Goal: Task Accomplishment & Management: Manage account settings

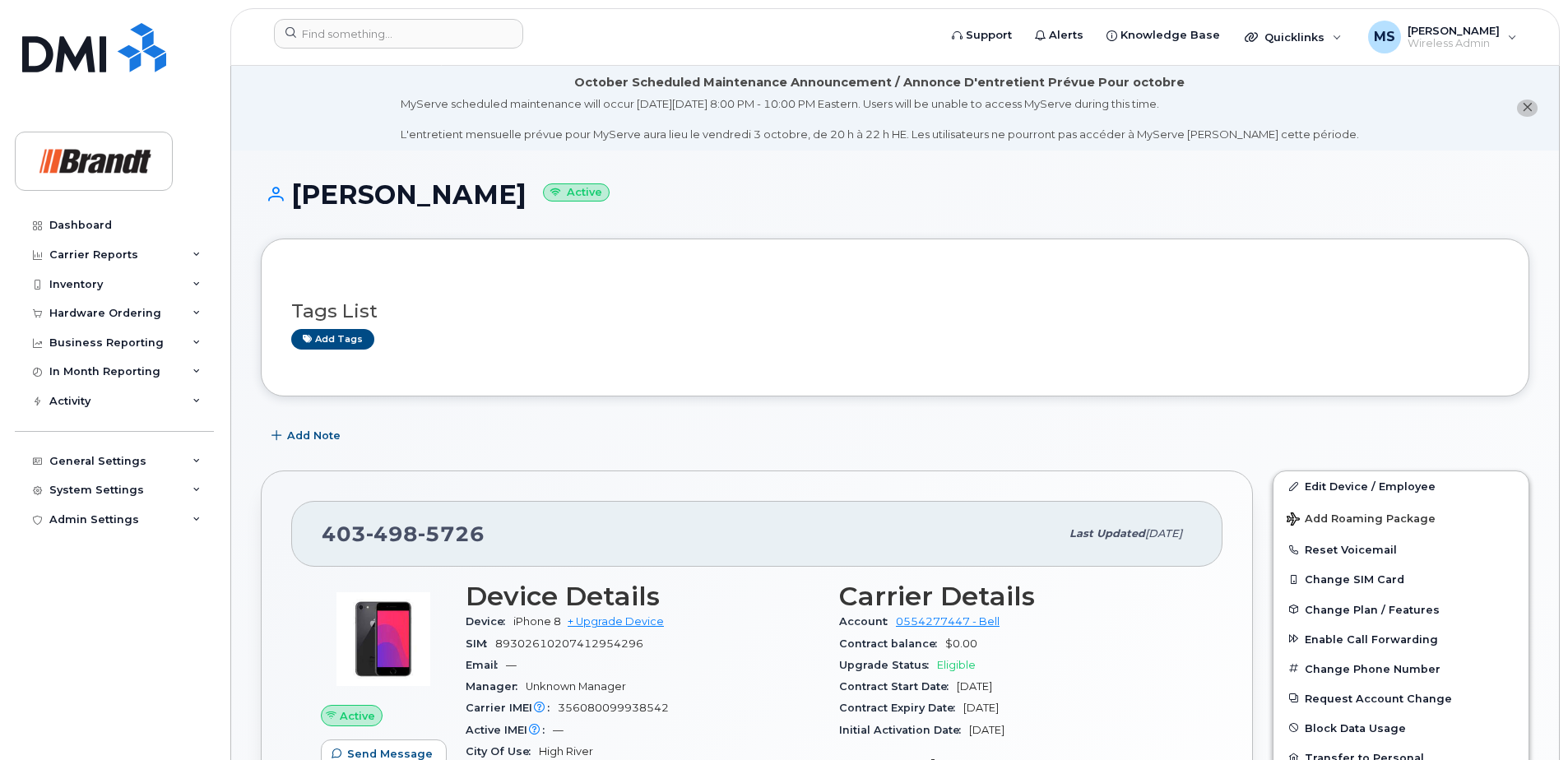
scroll to position [494, 0]
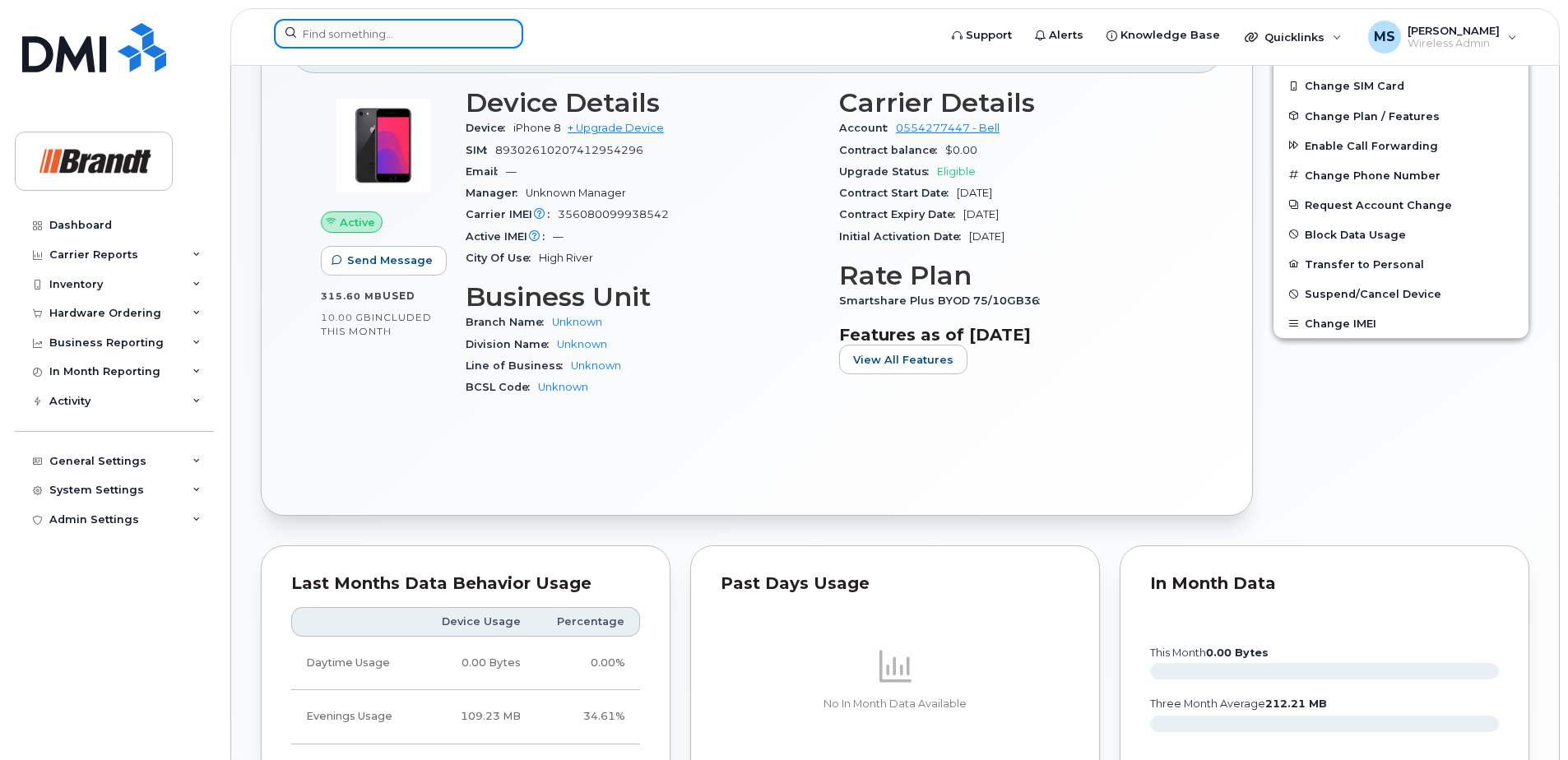
click at [443, 24] on input at bounding box center [398, 33] width 249 height 30
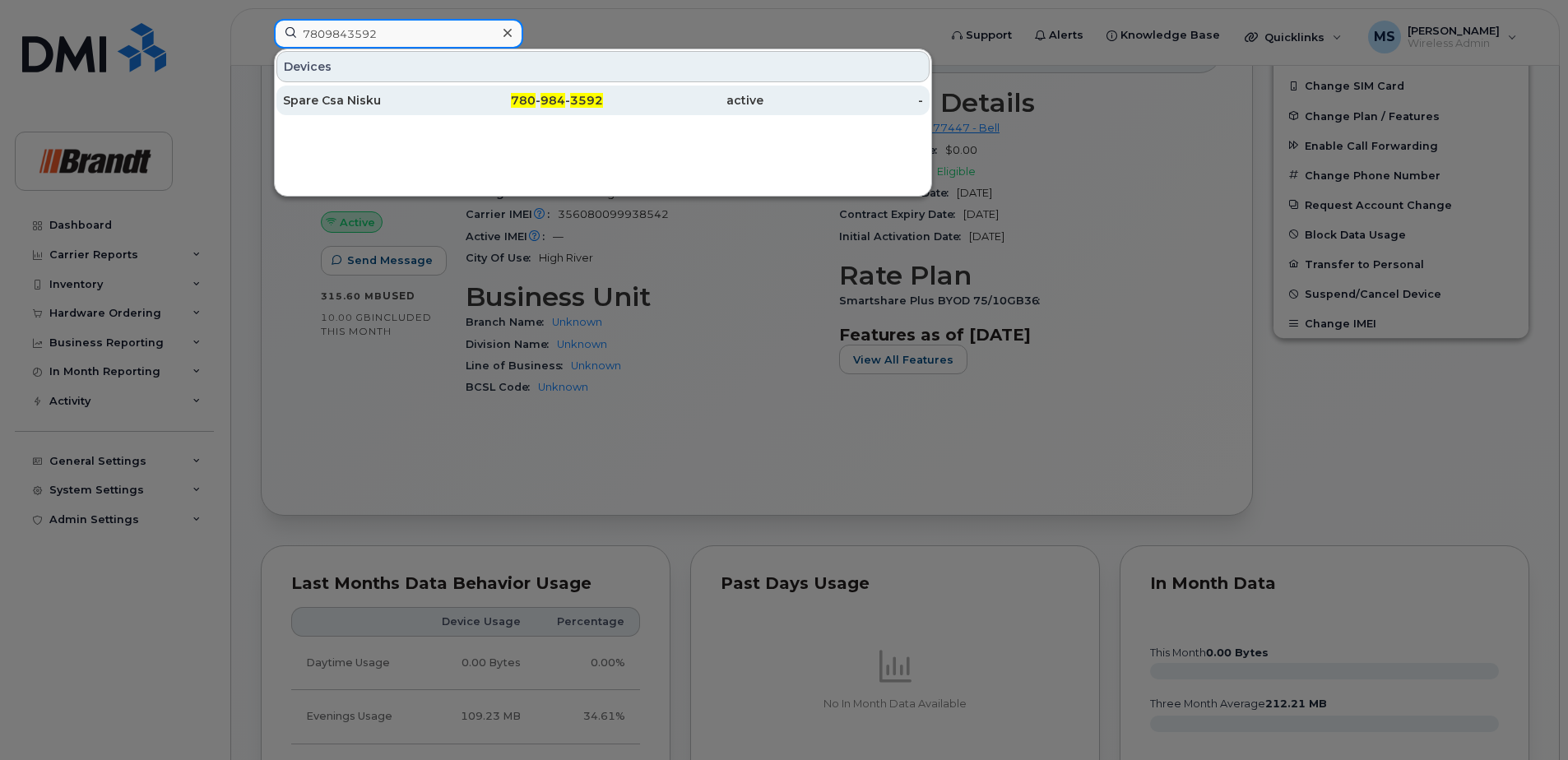
type input "7809843592"
drag, startPoint x: 473, startPoint y: 112, endPoint x: 485, endPoint y: 112, distance: 12.0
click at [473, 112] on div "780 - 984 - 3592" at bounding box center [524, 100] width 161 height 30
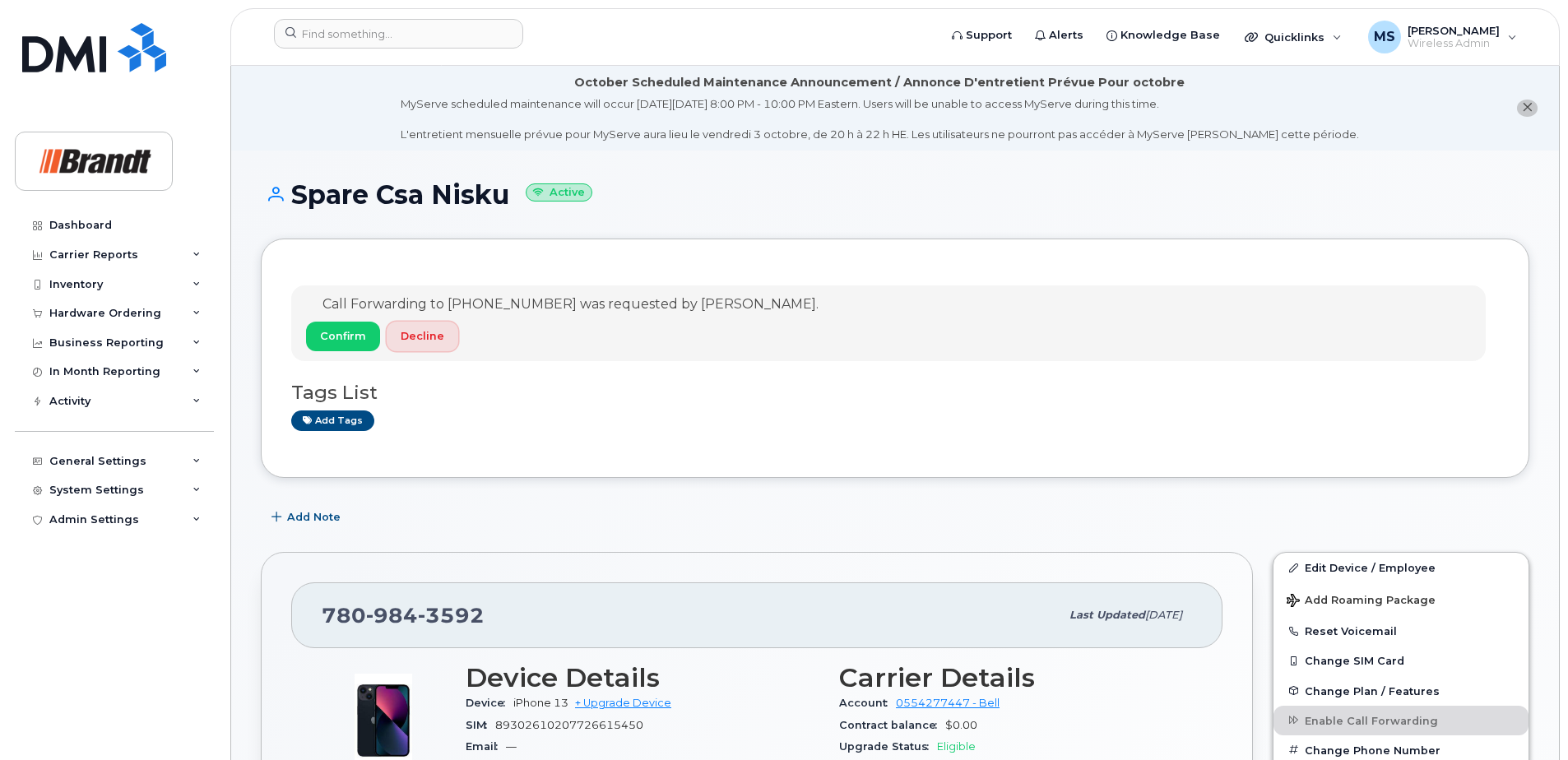
click at [435, 343] on span "Decline" at bounding box center [423, 336] width 44 height 15
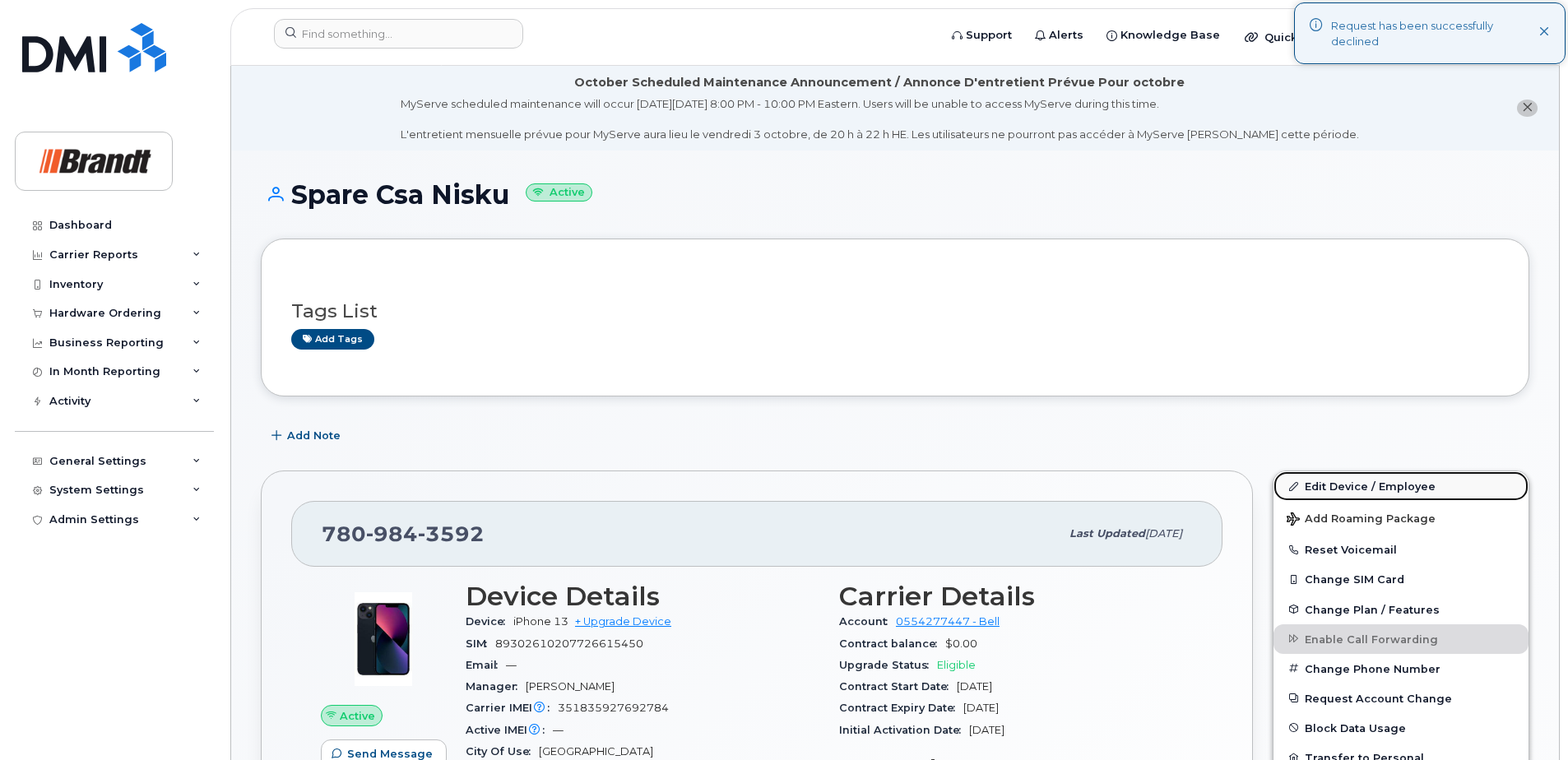
click at [1334, 479] on link "Edit Device / Employee" at bounding box center [1401, 485] width 255 height 30
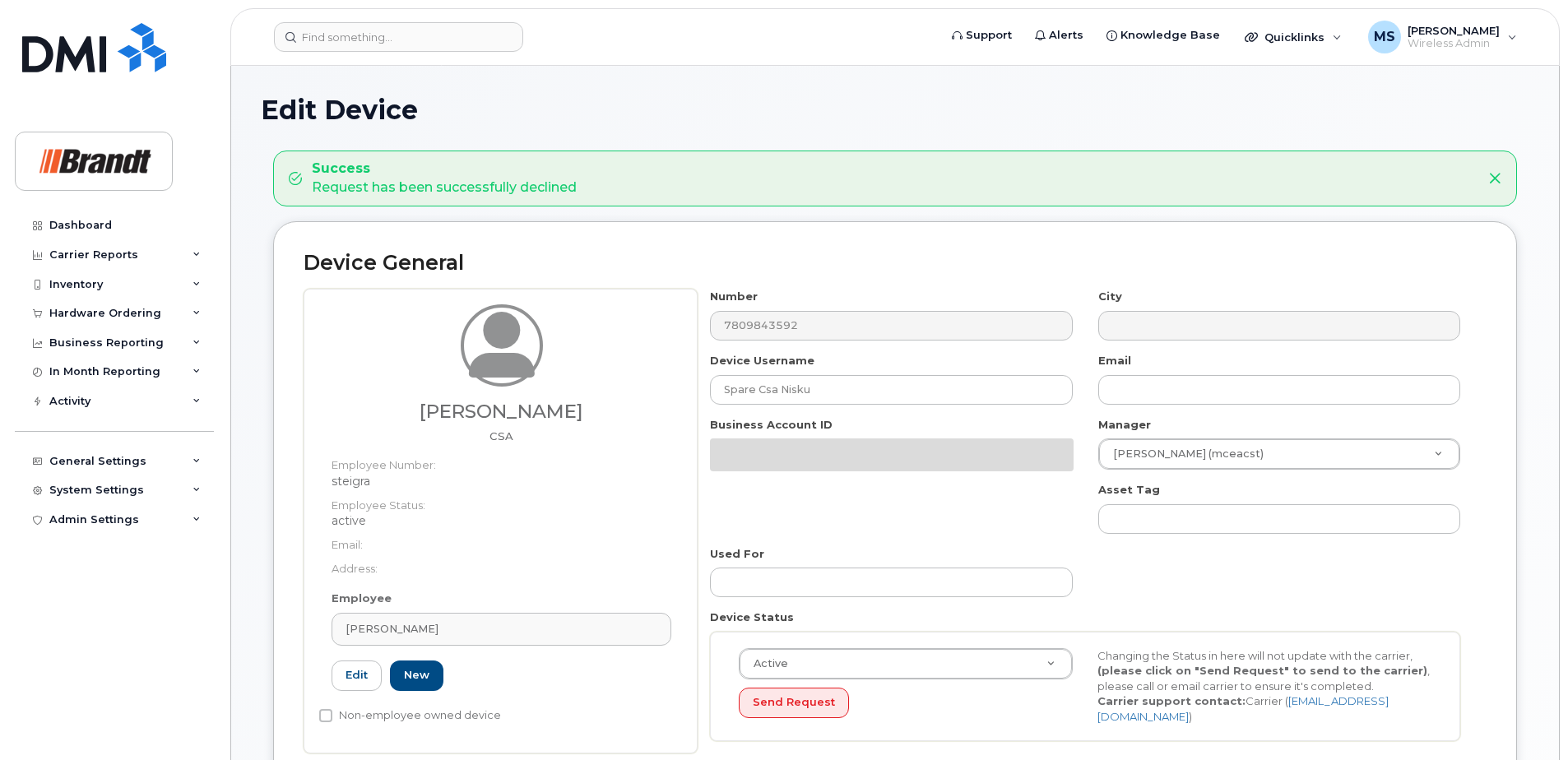
select select "34499222"
select select "34499244"
select select "35155016"
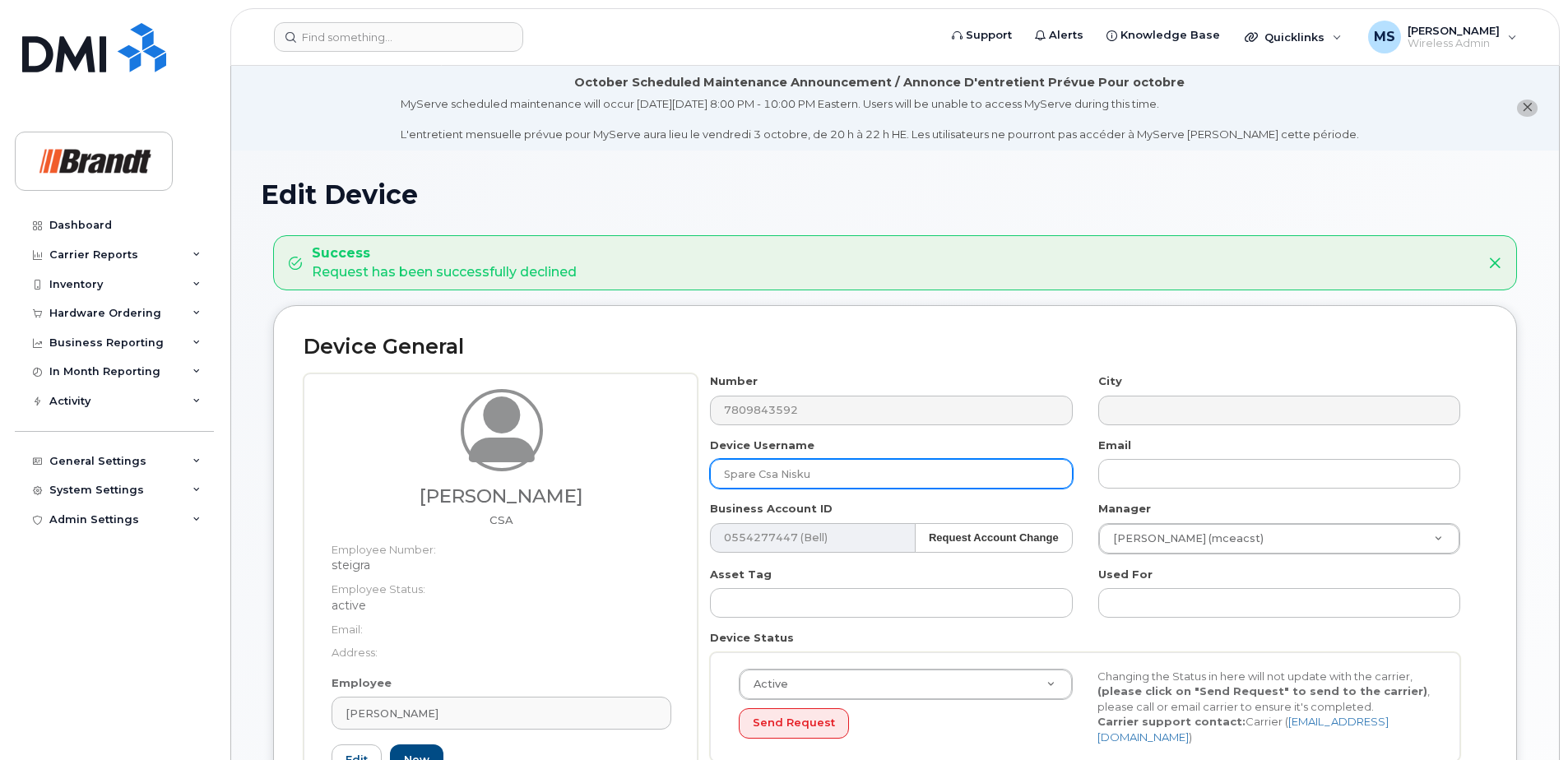
drag, startPoint x: 936, startPoint y: 484, endPoint x: 310, endPoint y: 497, distance: 626.1
click at [320, 492] on div "Grant Steil CSA Employee Number: steigra Employee Status: active Email: Address…" at bounding box center [895, 605] width 1183 height 464
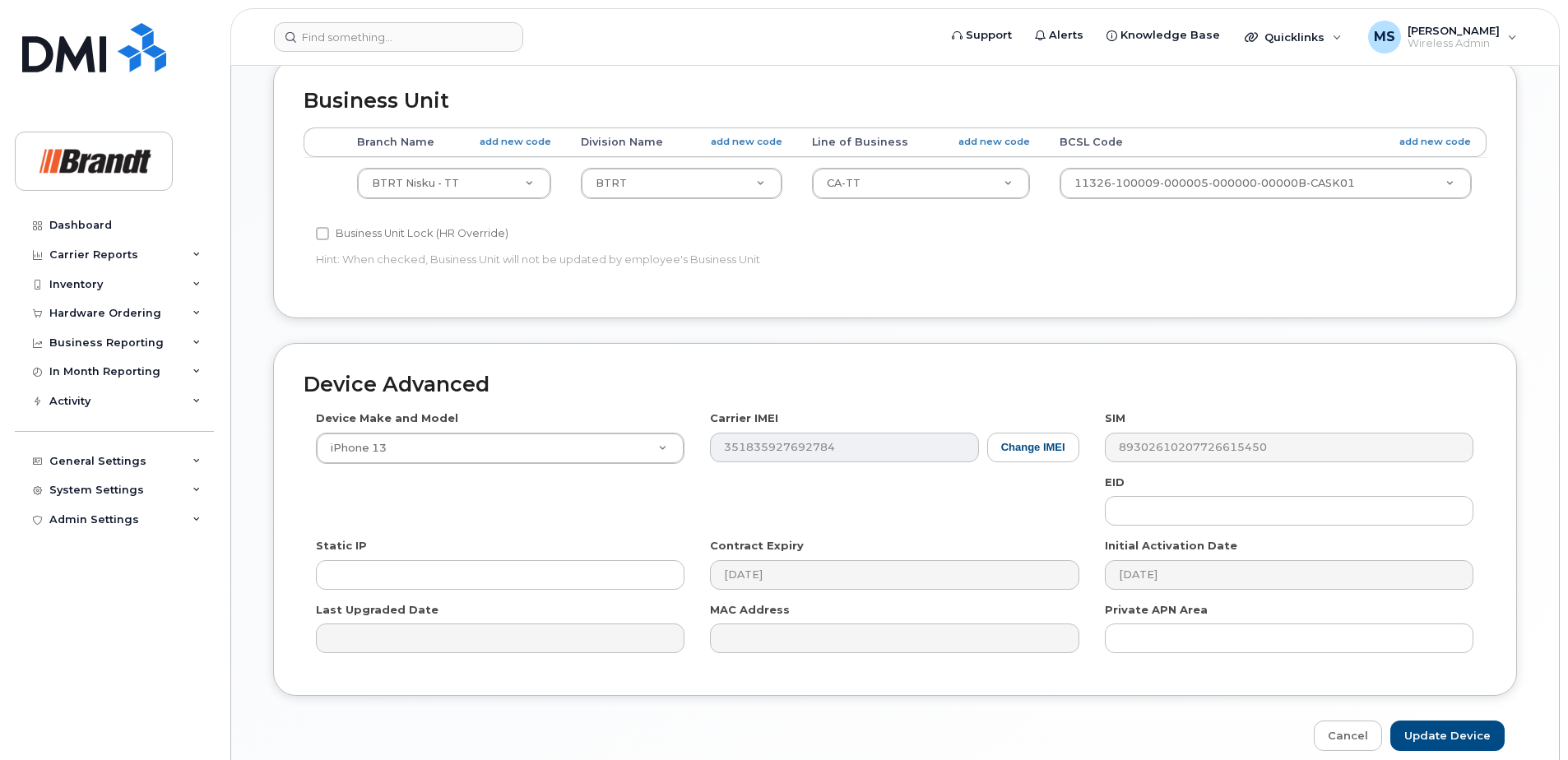
scroll to position [906, 0]
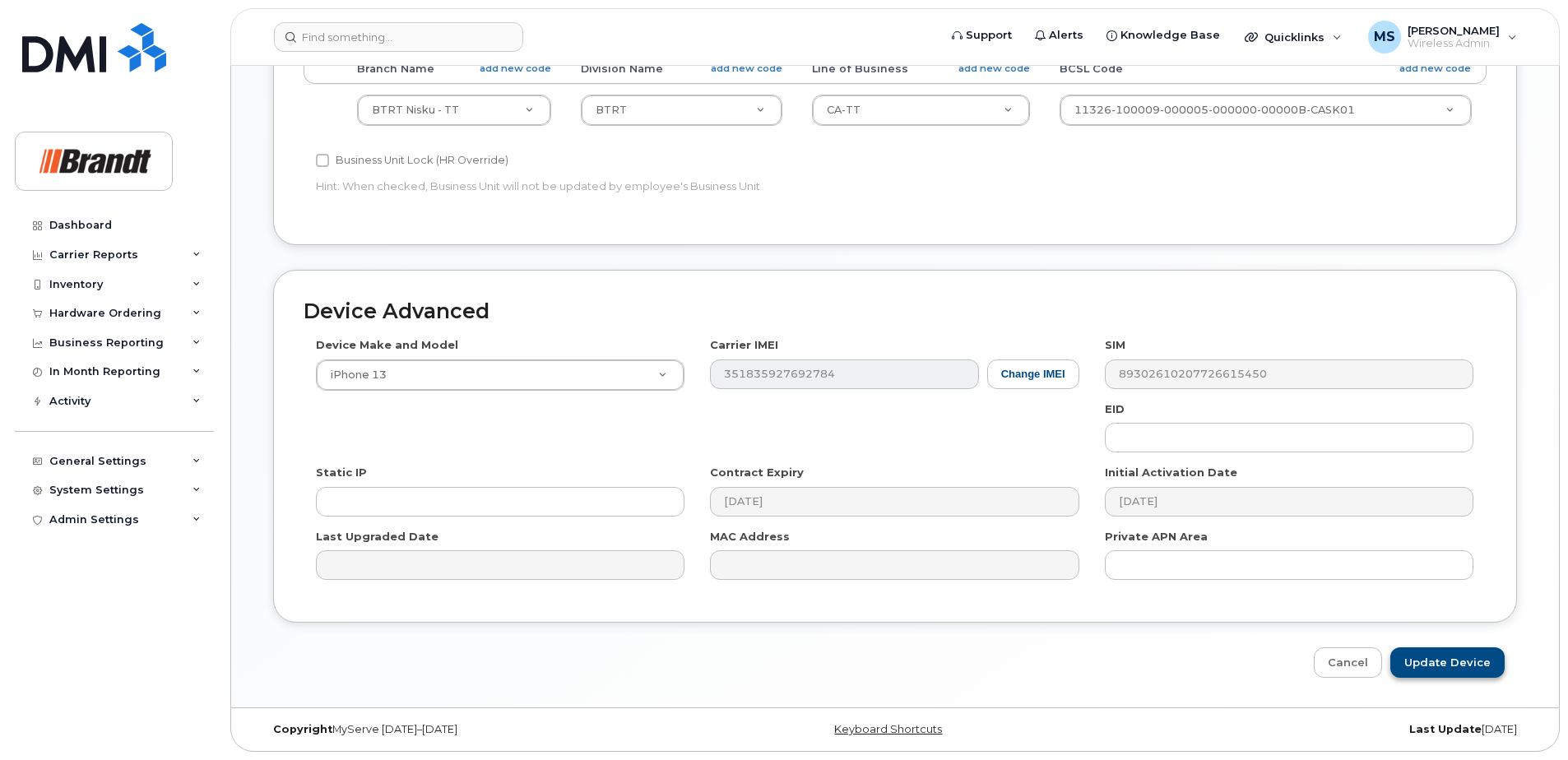
type input "Alain Benoit"
click at [1453, 661] on input "Update Device" at bounding box center [1447, 663] width 114 height 30
type input "Saving..."
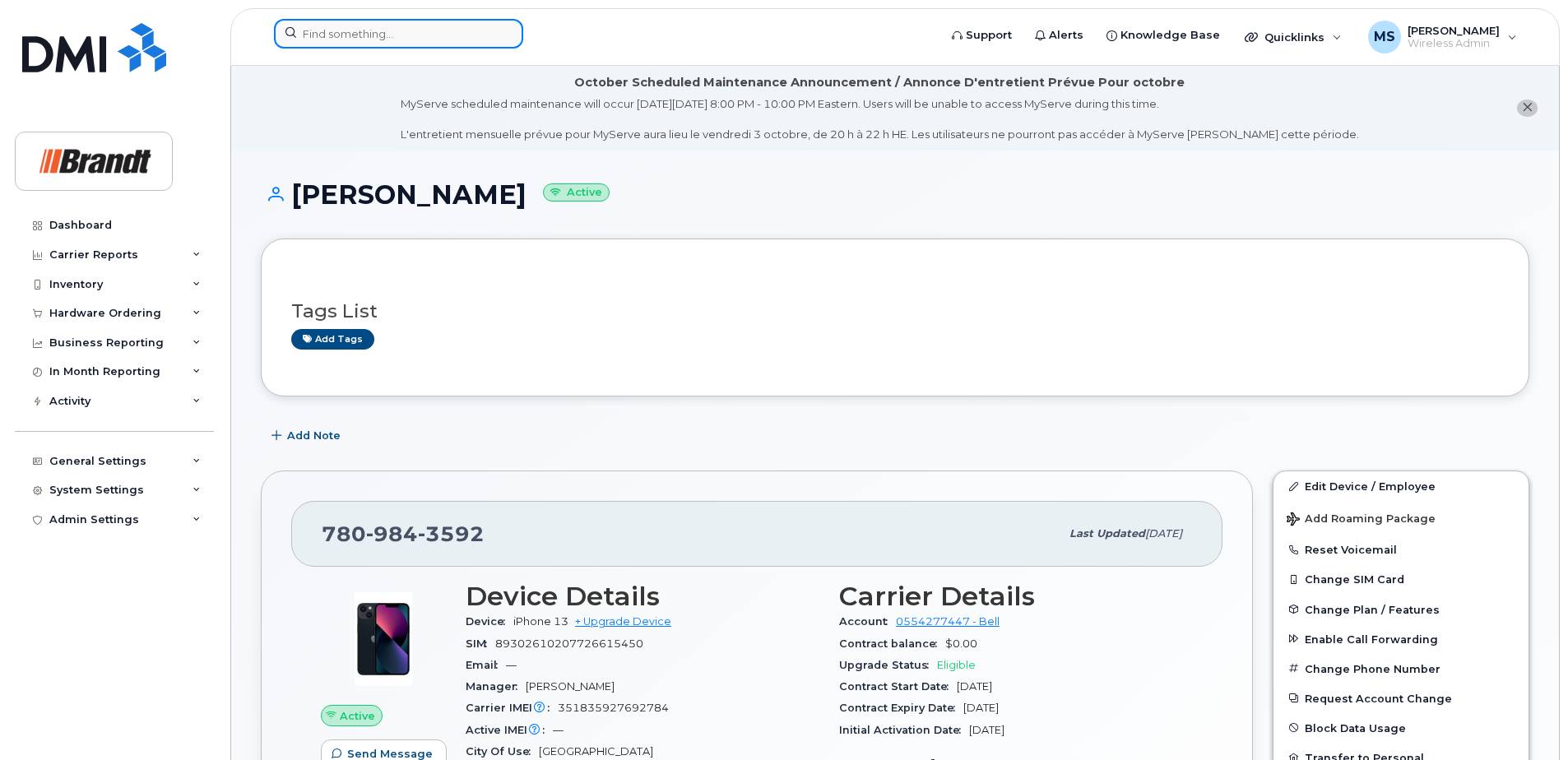
click at [358, 45] on input at bounding box center [398, 33] width 249 height 30
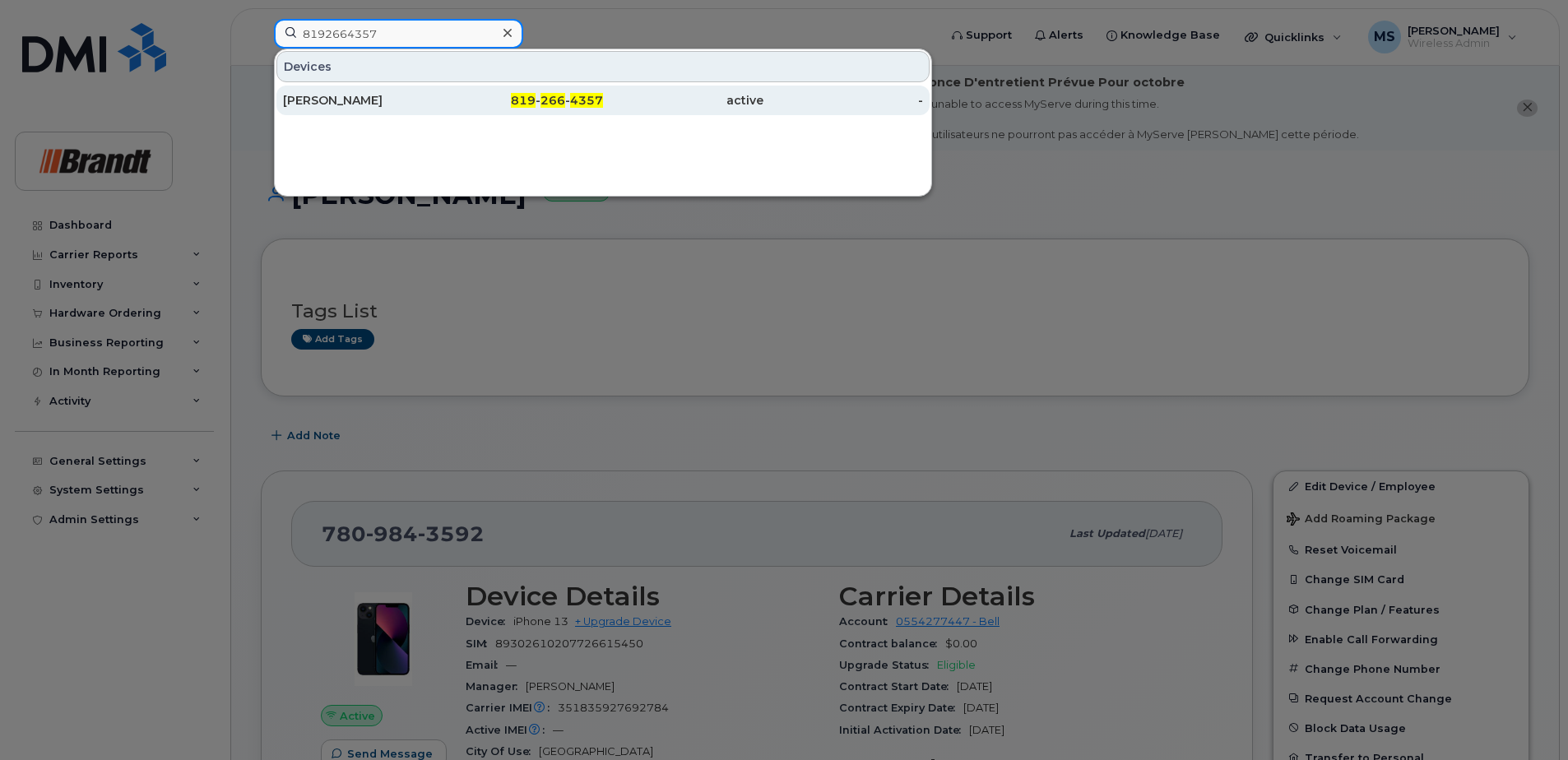
type input "8192664357"
click at [386, 86] on div "[PERSON_NAME]" at bounding box center [364, 100] width 161 height 30
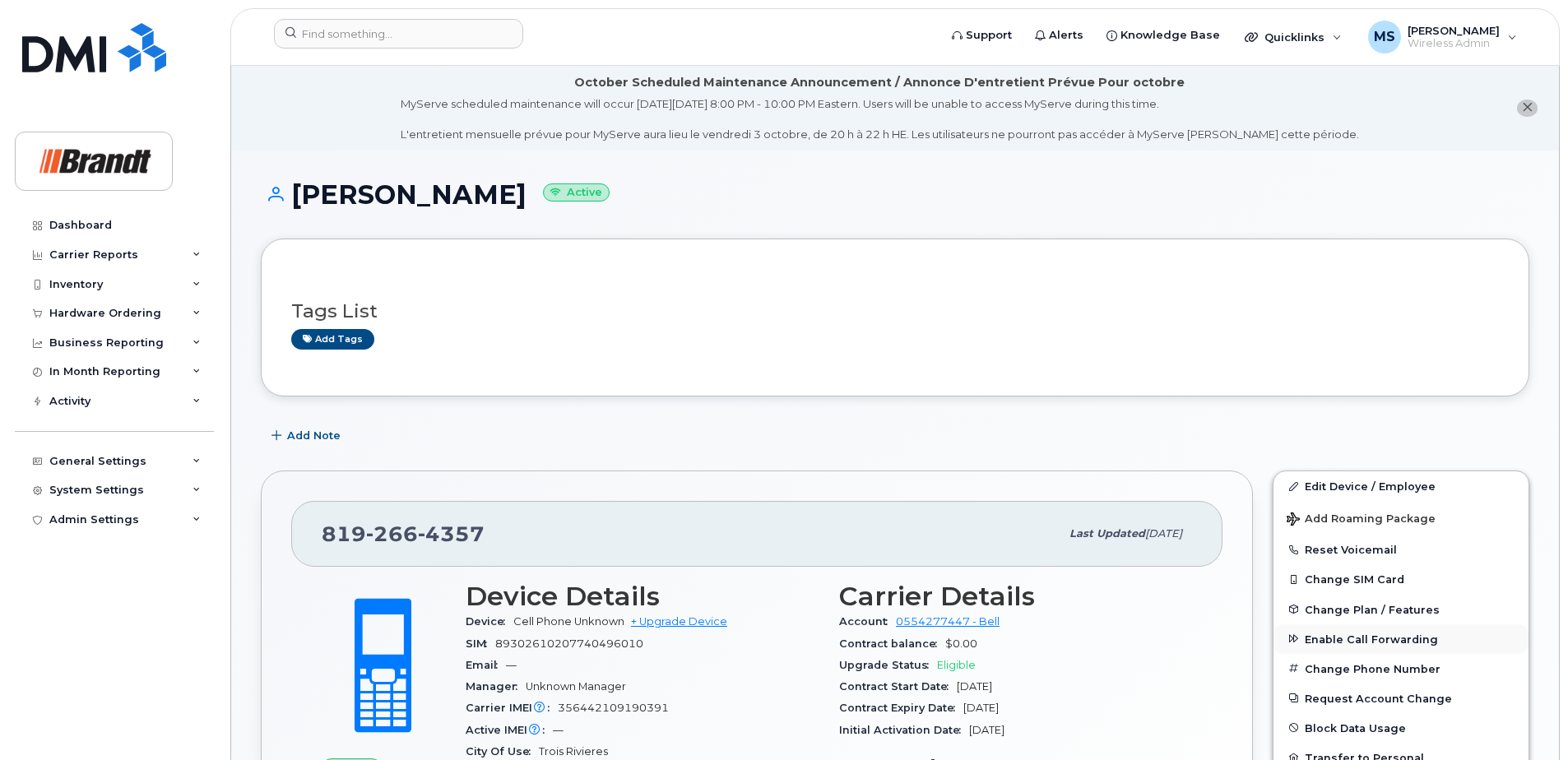
click at [1335, 644] on span "Enable Call Forwarding" at bounding box center [1372, 638] width 134 height 13
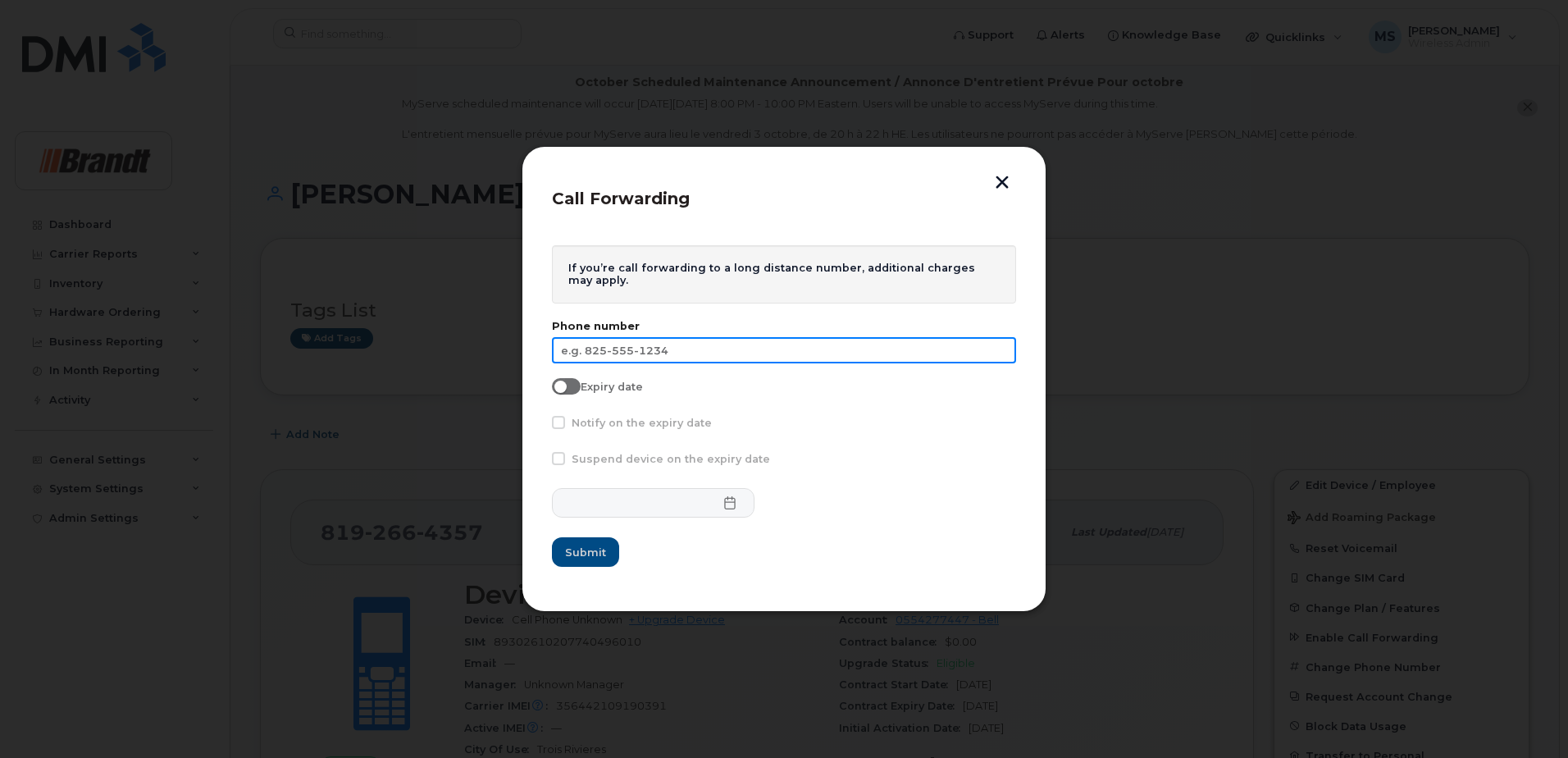
click at [704, 341] on input "text" at bounding box center [784, 350] width 464 height 26
type input "[PHONE_NUMBER]"
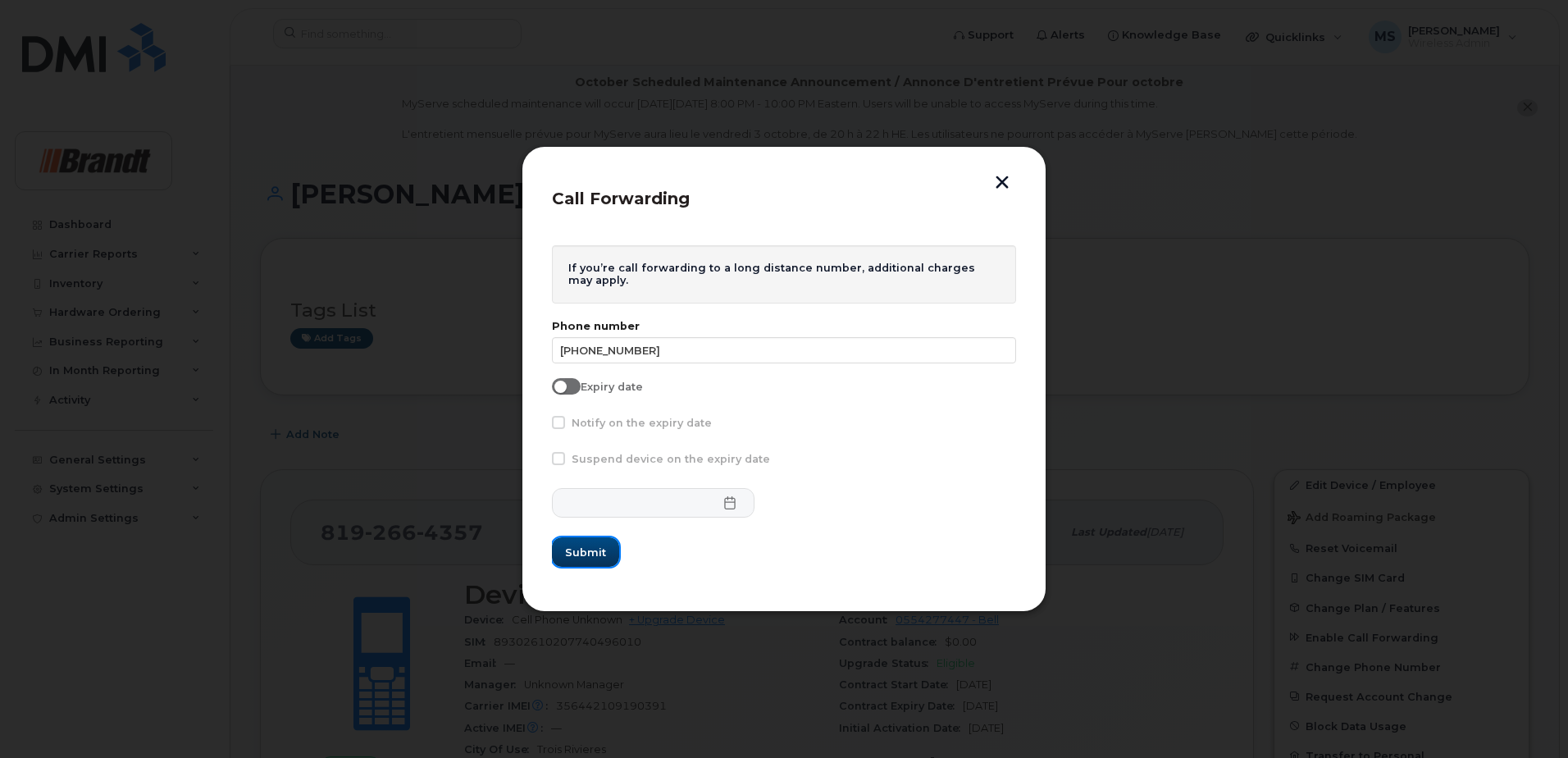
click at [581, 552] on span "Submit" at bounding box center [585, 552] width 41 height 15
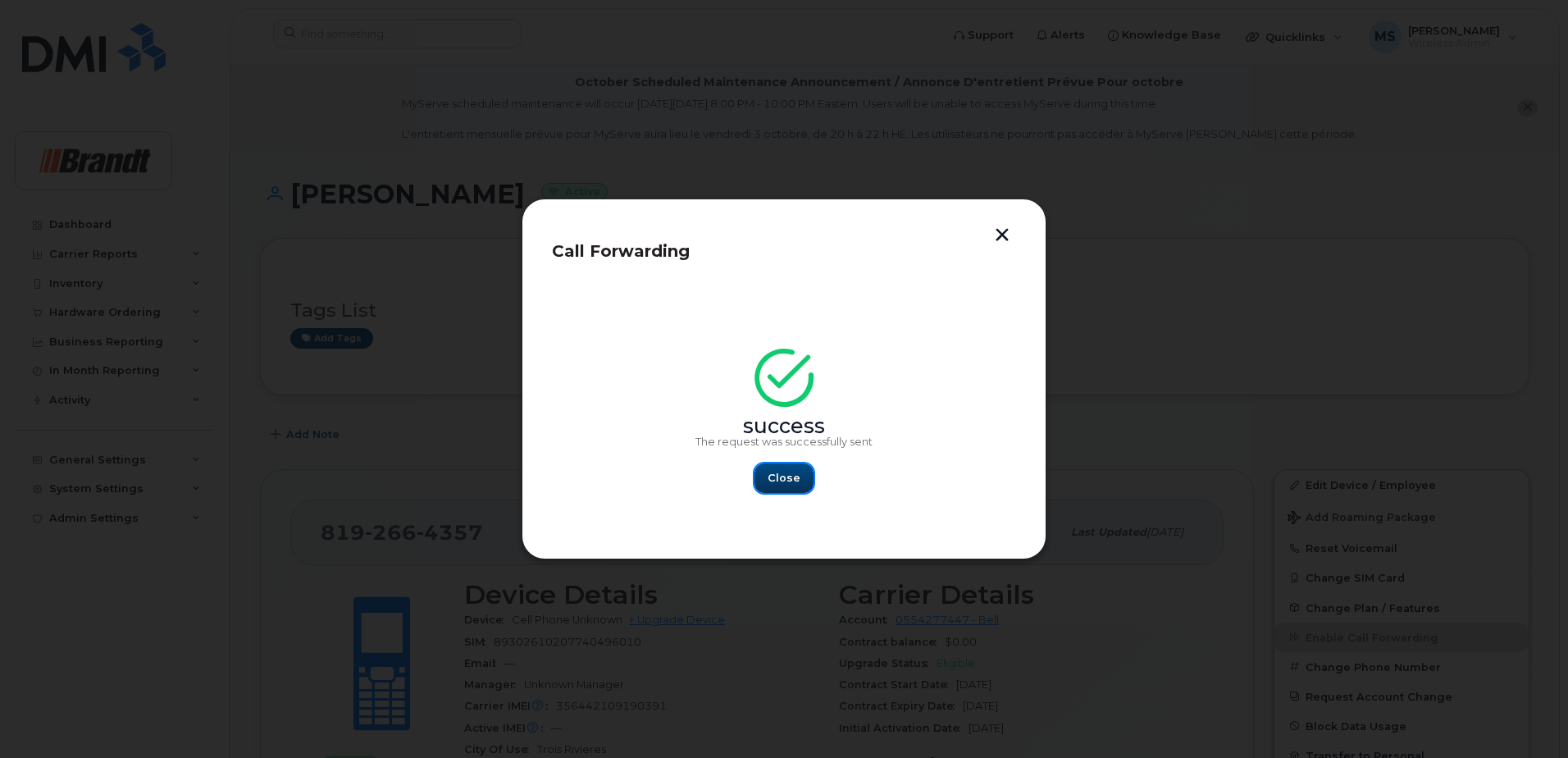
click at [770, 476] on span "Close" at bounding box center [783, 477] width 33 height 15
